Goal: Task Accomplishment & Management: Use online tool/utility

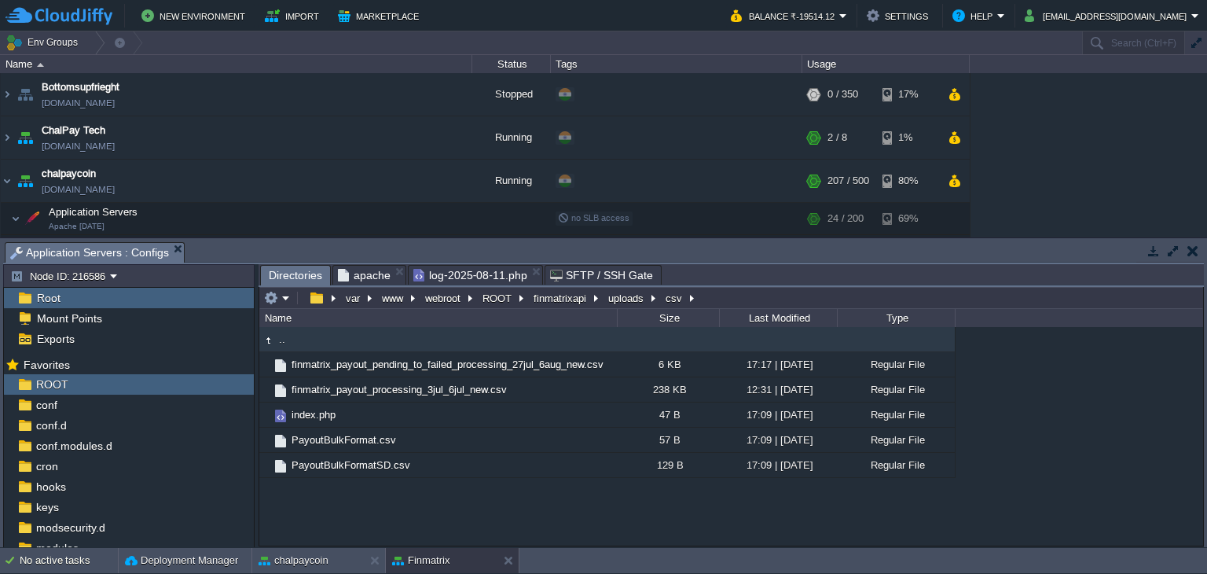
scroll to position [301, 0]
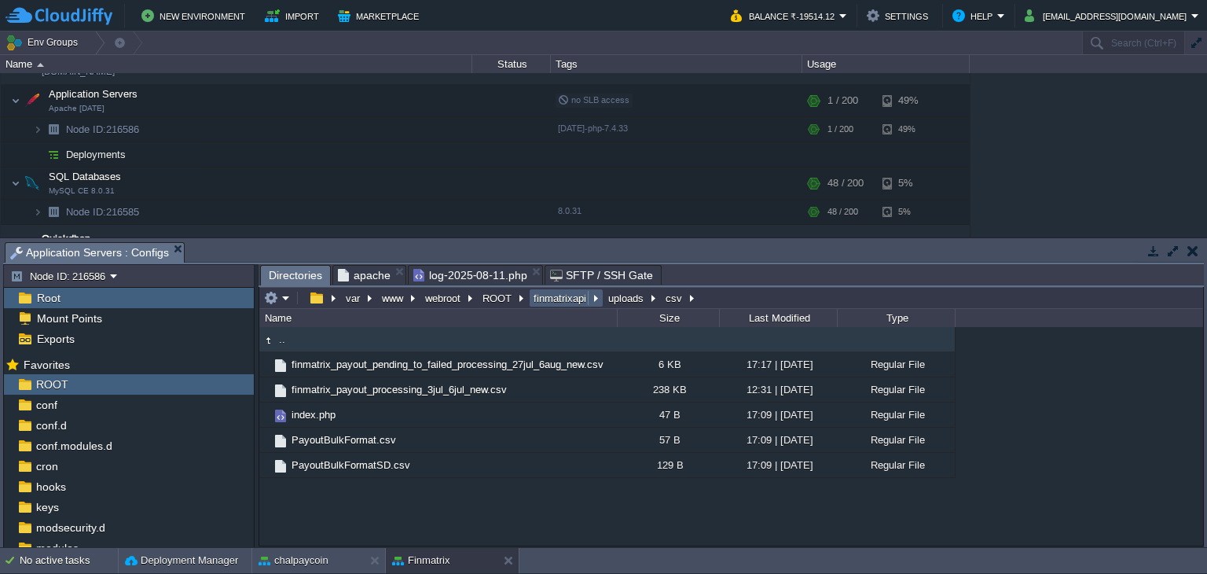
click at [567, 299] on button "finmatrixapi" at bounding box center [560, 298] width 59 height 14
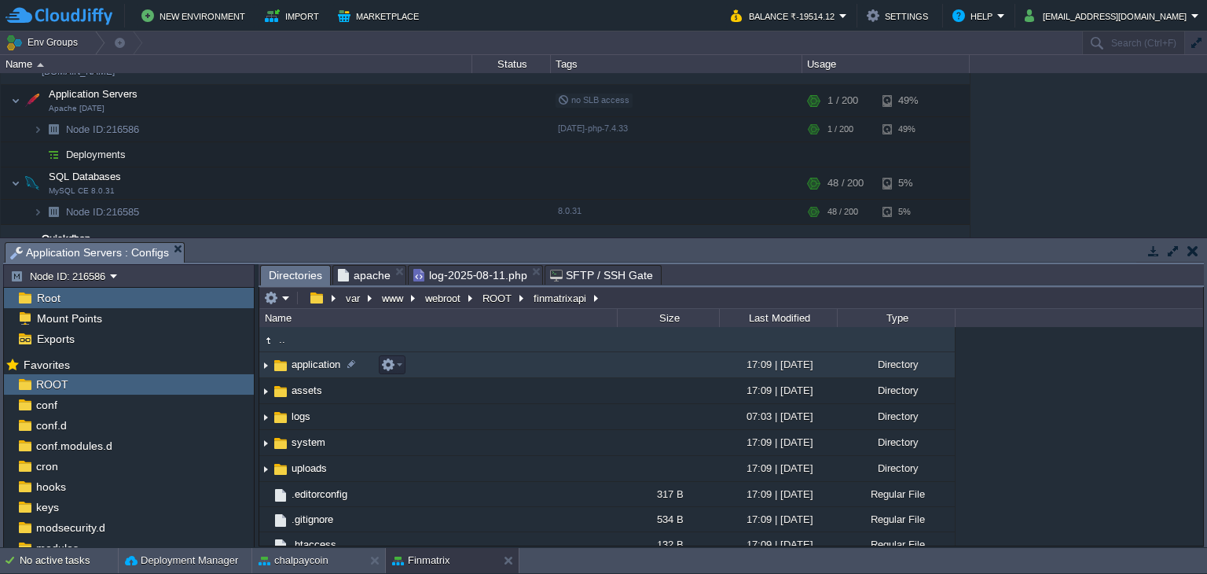
click at [312, 374] on td "application" at bounding box center [438, 365] width 358 height 26
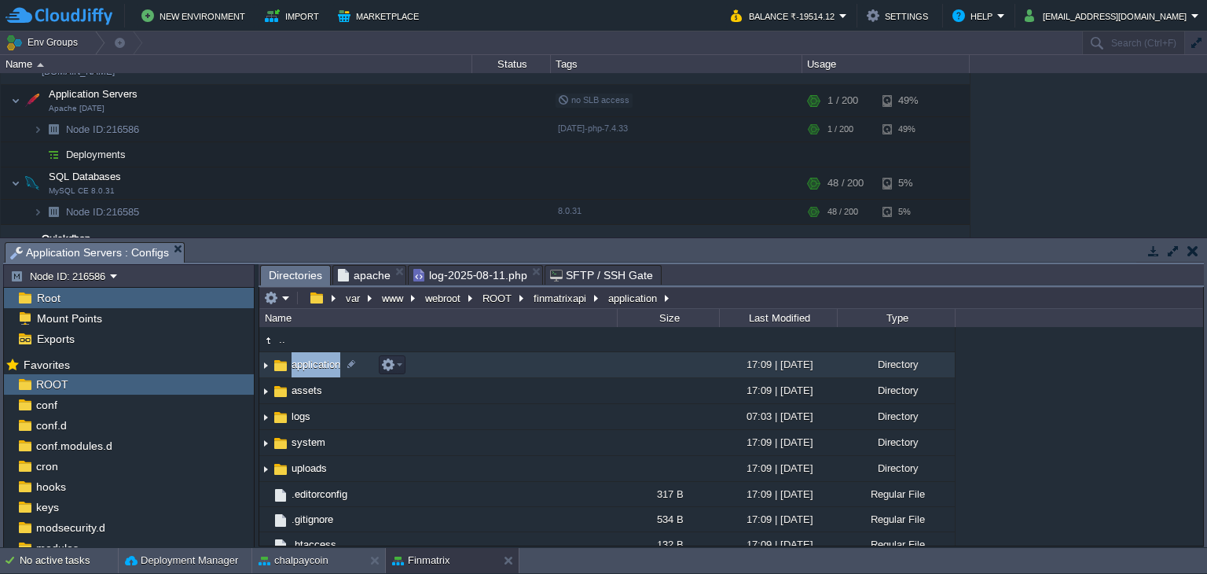
click at [312, 374] on td "application" at bounding box center [438, 365] width 358 height 26
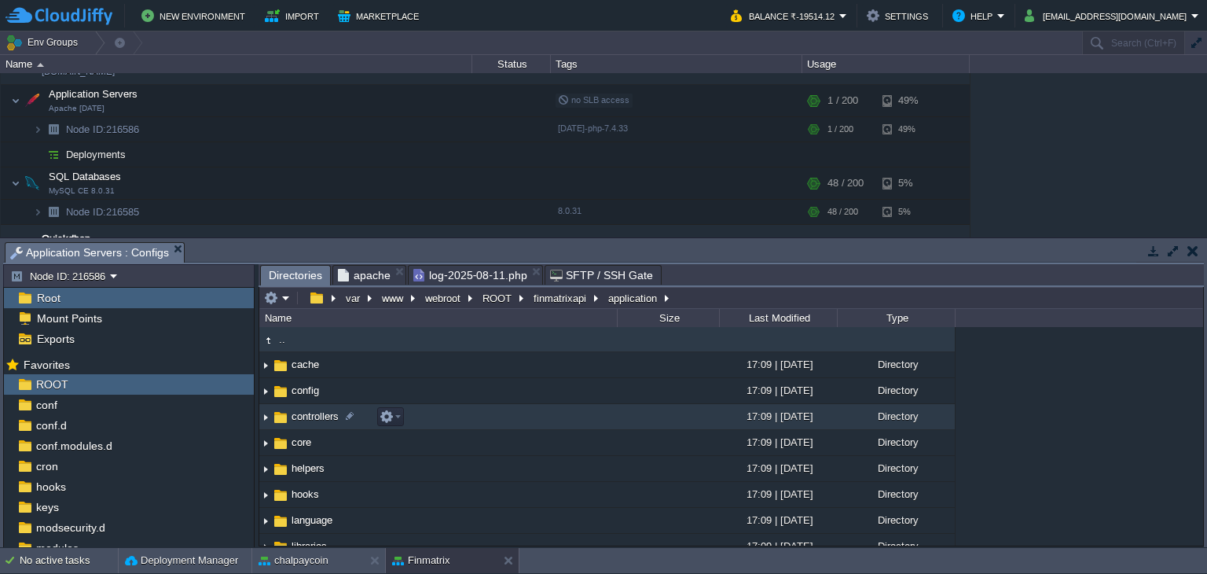
click at [307, 420] on span "controllers" at bounding box center [315, 415] width 52 height 13
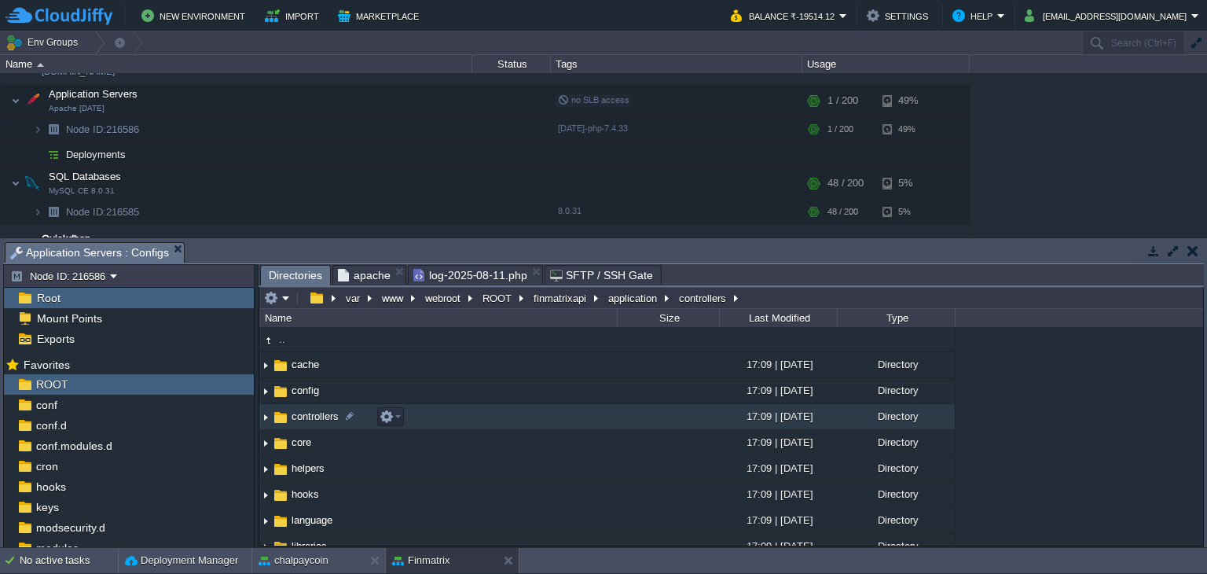
click at [307, 420] on span "controllers" at bounding box center [315, 415] width 52 height 13
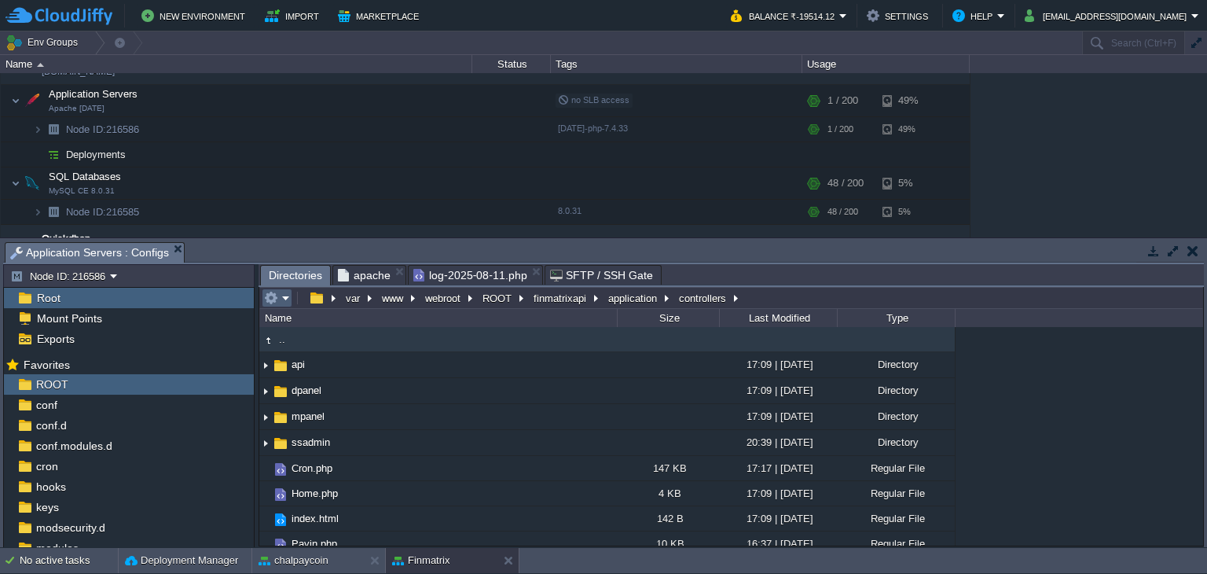
click at [283, 301] on em at bounding box center [277, 298] width 26 height 14
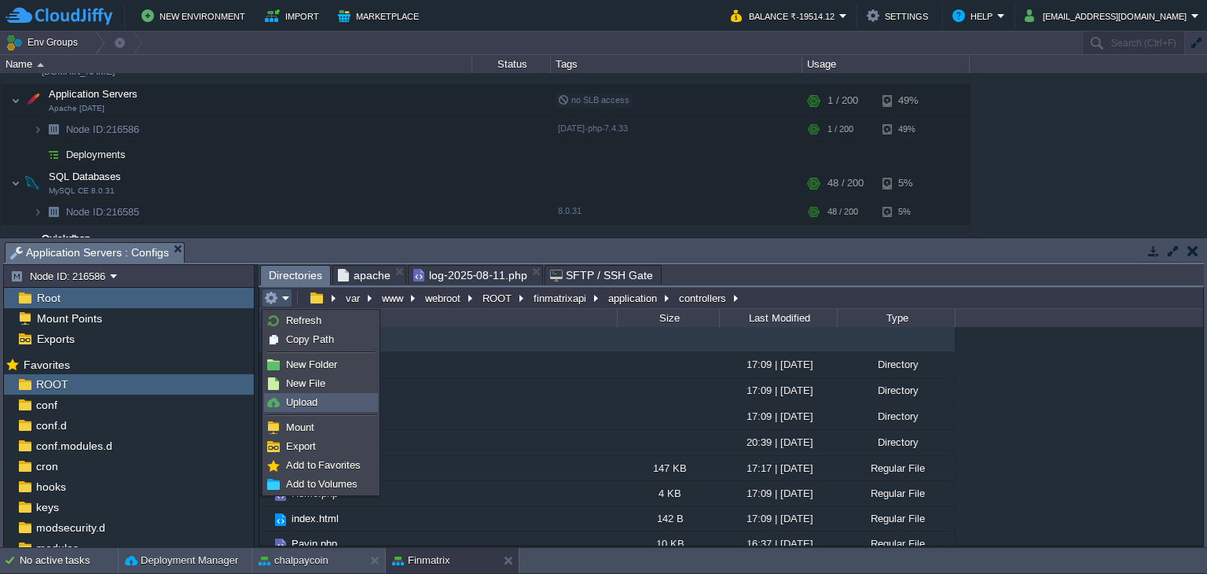
click at [305, 406] on span "Upload" at bounding box center [301, 402] width 31 height 12
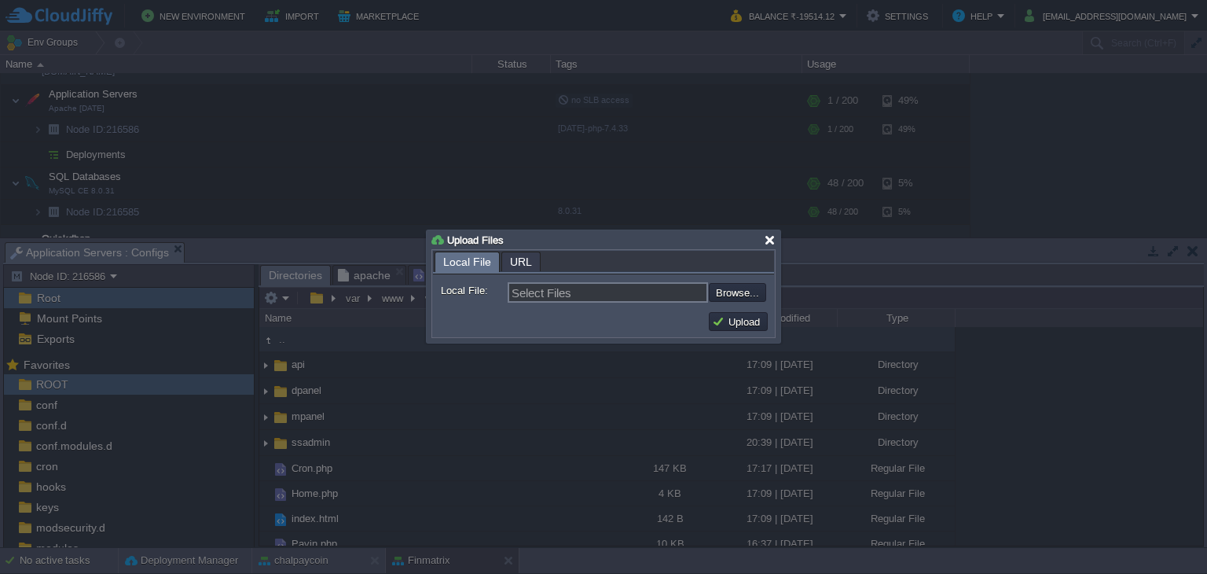
click at [773, 243] on div at bounding box center [770, 240] width 12 height 12
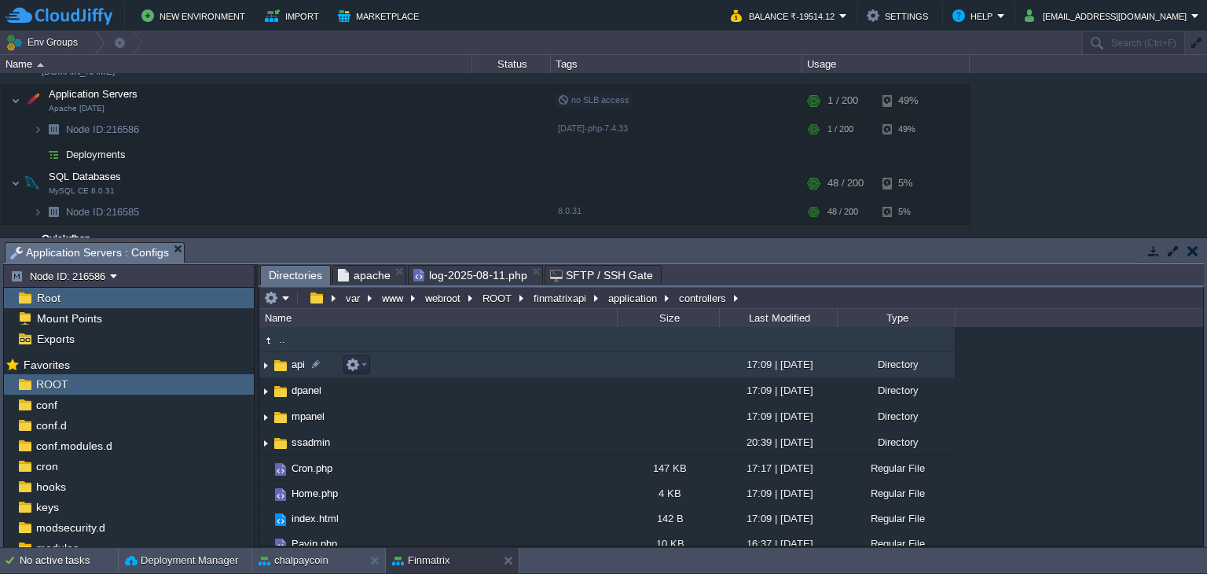
click at [300, 369] on span "api" at bounding box center [298, 364] width 18 height 13
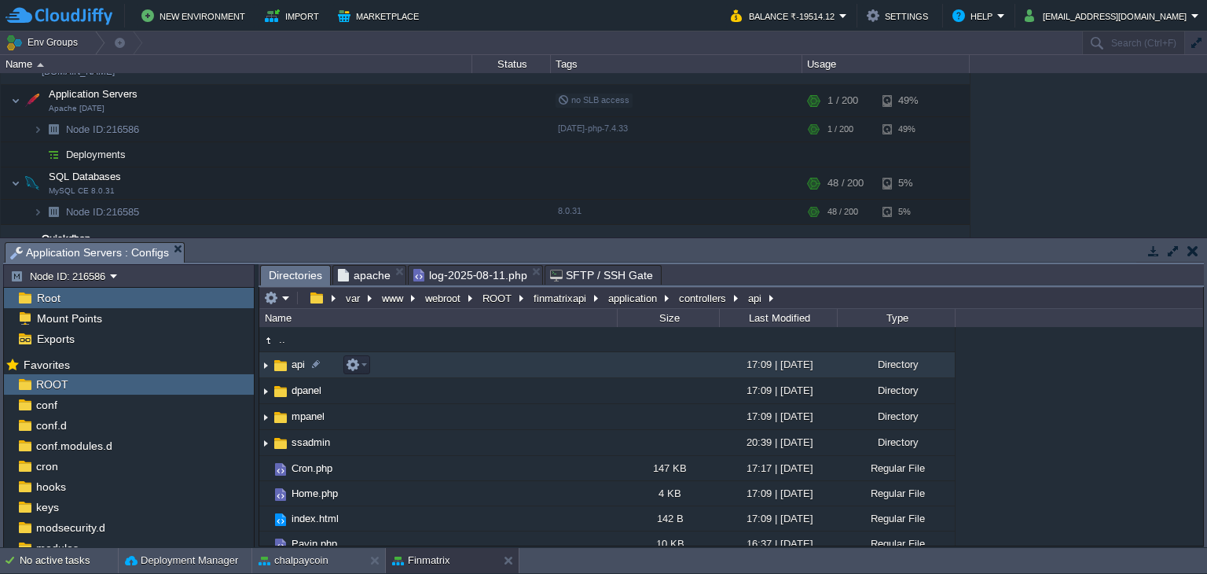
click at [300, 369] on span "api" at bounding box center [298, 364] width 18 height 13
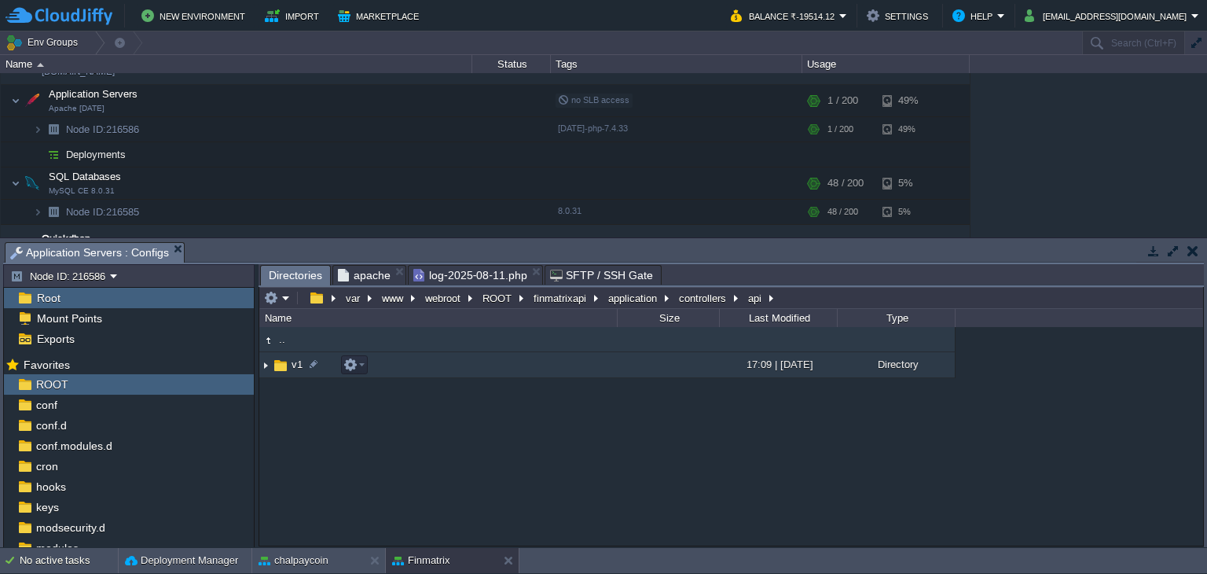
click at [292, 363] on span "v1" at bounding box center [297, 364] width 16 height 13
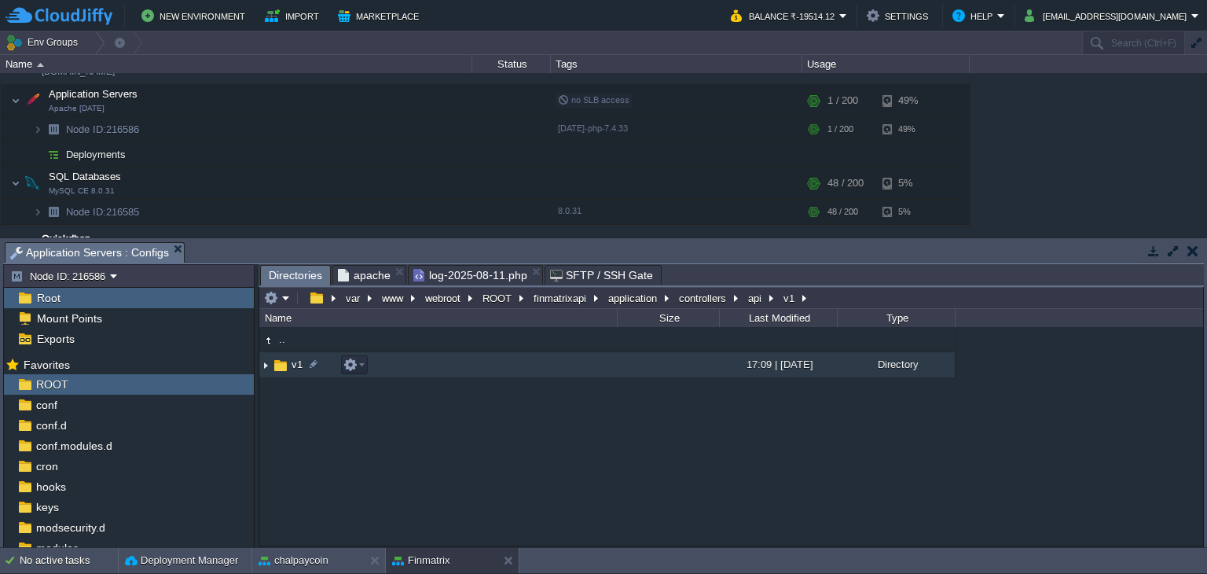
click at [292, 363] on span "v1" at bounding box center [297, 364] width 16 height 13
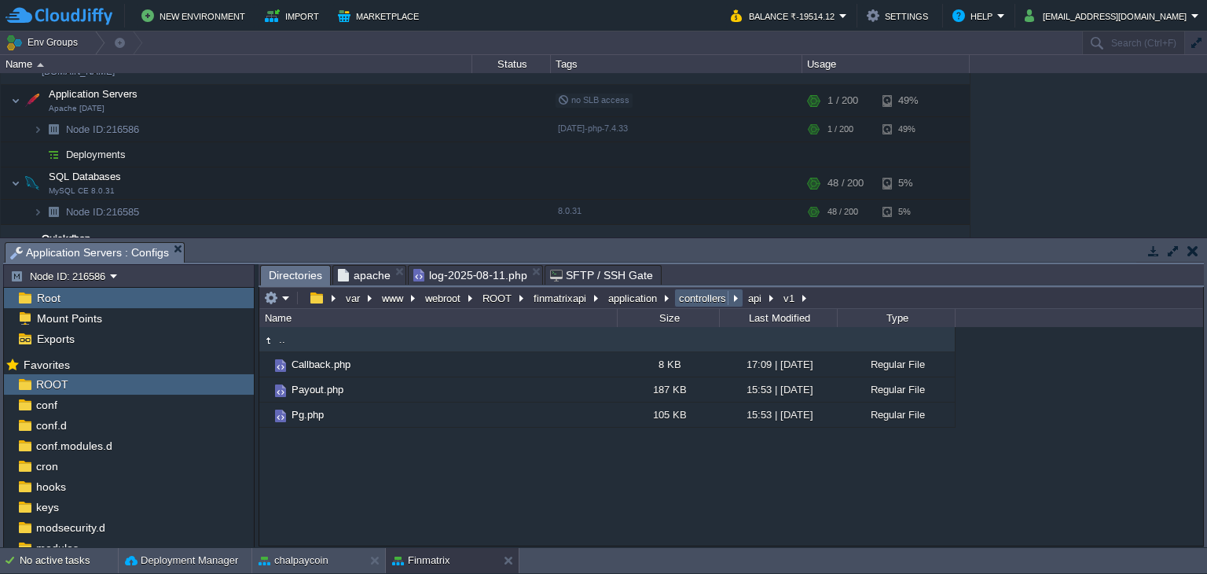
click at [682, 303] on button "controllers" at bounding box center [703, 298] width 53 height 14
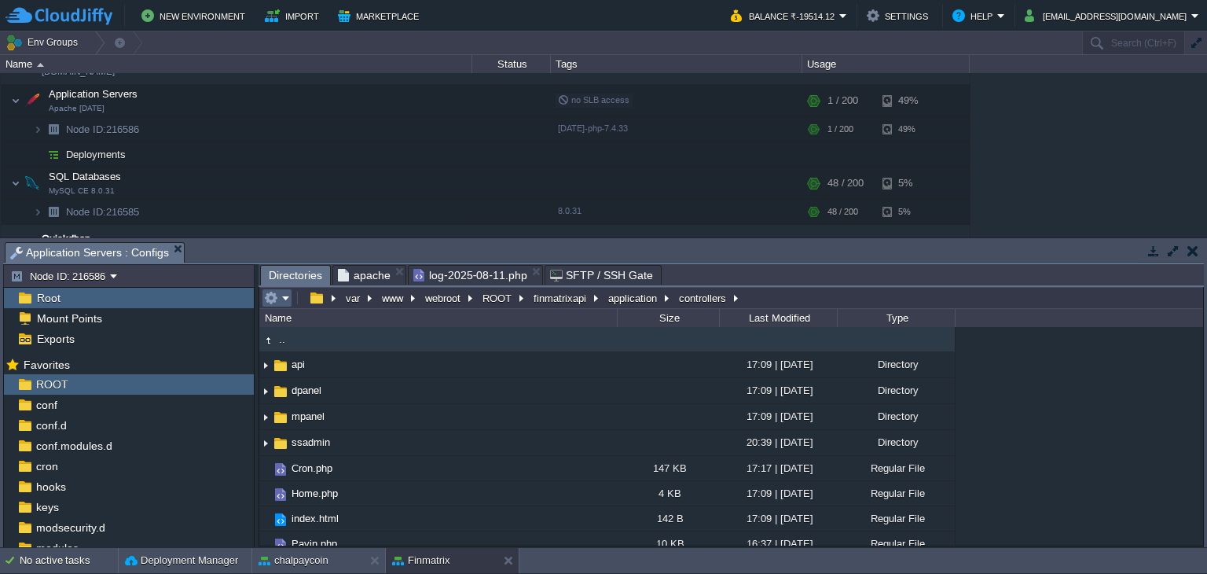
click at [280, 299] on em at bounding box center [277, 298] width 26 height 14
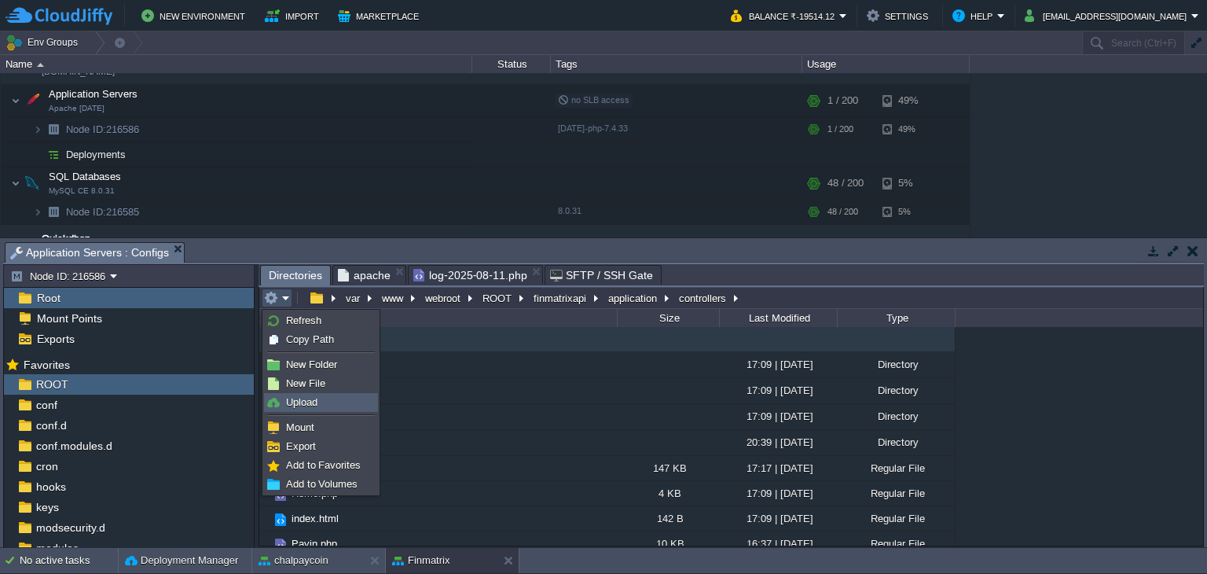
click at [308, 396] on span "Upload" at bounding box center [301, 402] width 31 height 12
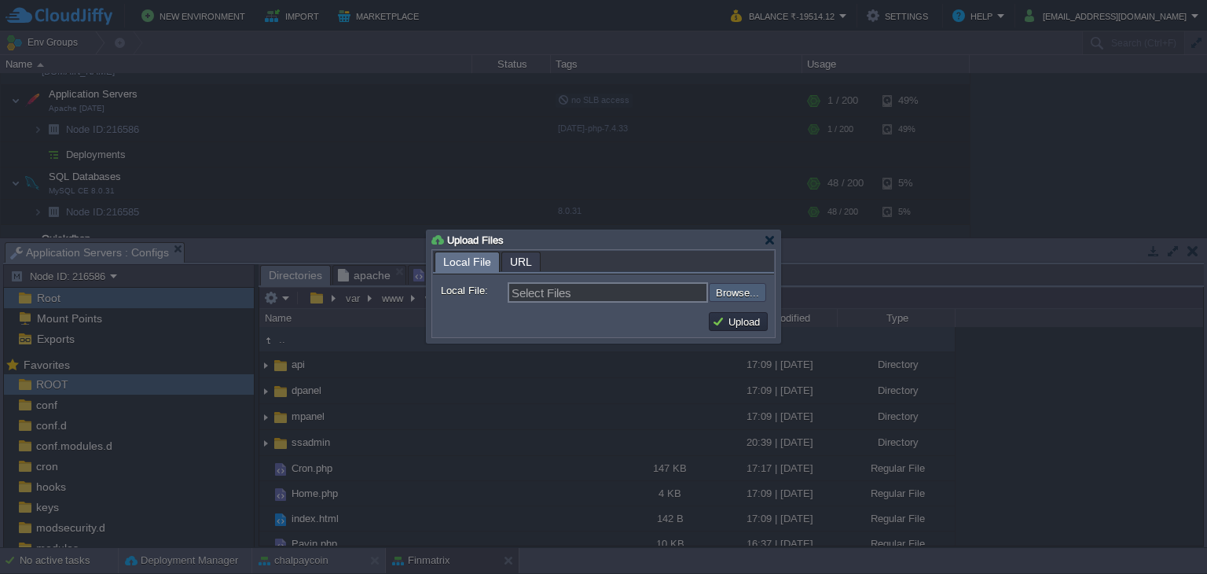
click at [728, 290] on input "file" at bounding box center [666, 292] width 199 height 19
type input "C:\fakepath\Cron.php"
type input "Cron.php"
click at [722, 323] on button "Upload" at bounding box center [738, 321] width 53 height 14
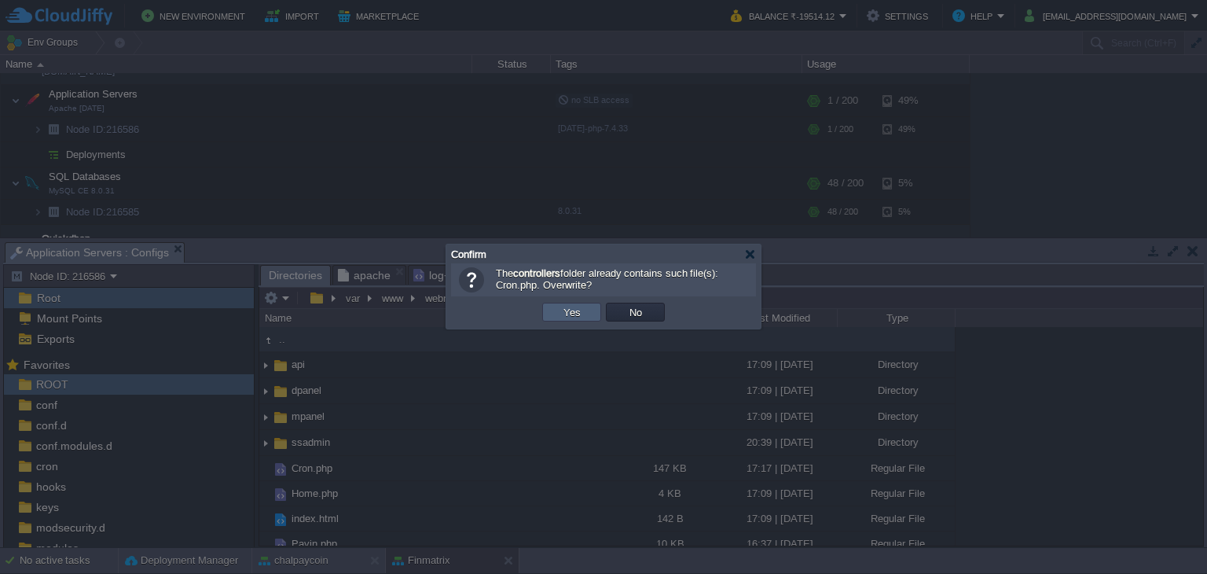
click at [584, 314] on td "Yes" at bounding box center [571, 312] width 59 height 19
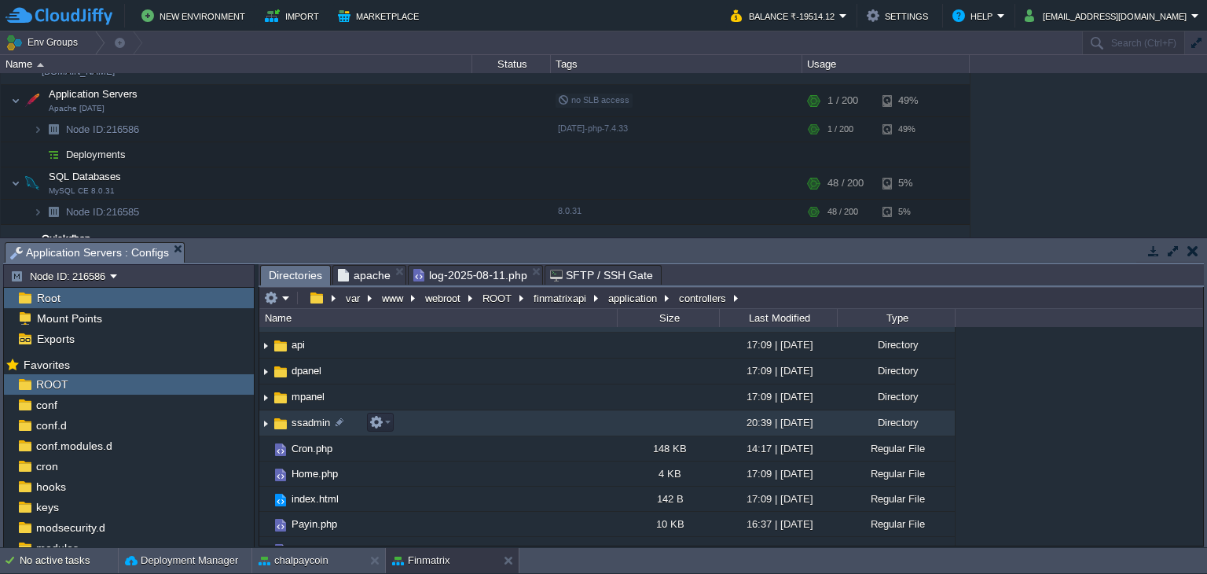
scroll to position [0, 0]
